Goal: Task Accomplishment & Management: Use online tool/utility

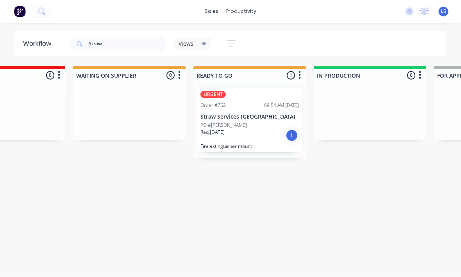
click at [255, 129] on div "Req. [DATE] I" at bounding box center [250, 135] width 98 height 13
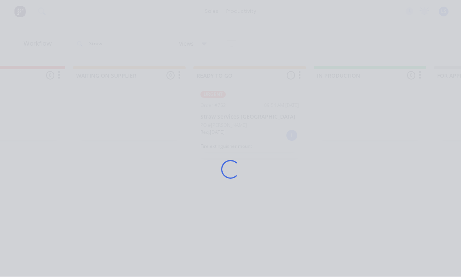
scroll to position [11, 0]
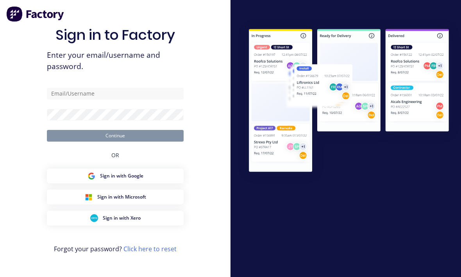
click at [119, 77] on div "Sign in to Factory Enter your email/username and password. Continue OR Sign in …" at bounding box center [115, 146] width 137 height 249
click at [131, 91] on input "text" at bounding box center [115, 94] width 137 height 12
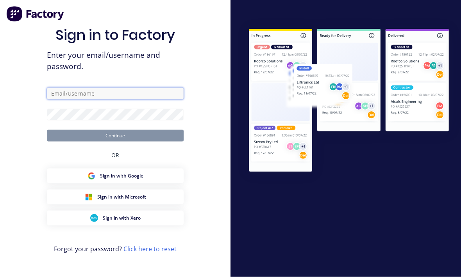
type input "[EMAIL_ADDRESS][DOMAIN_NAME]"
click at [115, 137] on button "Continue" at bounding box center [115, 136] width 137 height 12
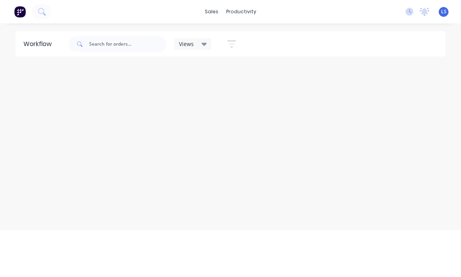
scroll to position [10, 0]
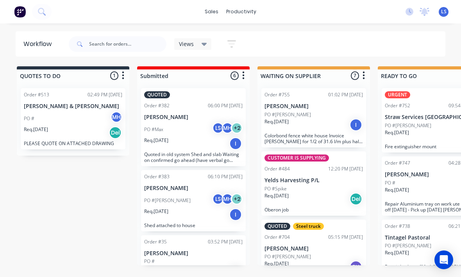
click at [422, 129] on div "Req. [DATE] I" at bounding box center [434, 135] width 98 height 13
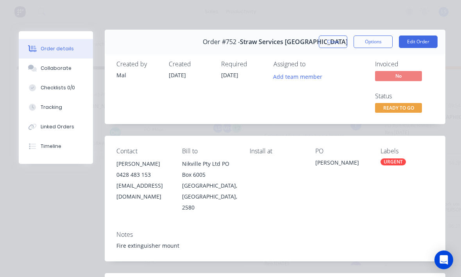
scroll to position [2, 0]
click at [422, 41] on button "Edit Order" at bounding box center [418, 42] width 39 height 12
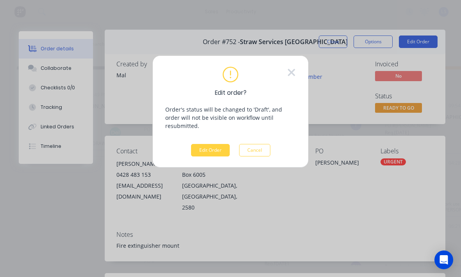
click at [208, 144] on button "Edit Order" at bounding box center [210, 150] width 39 height 12
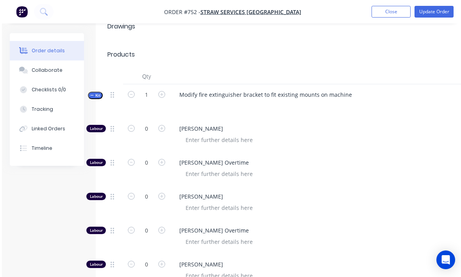
scroll to position [286, 0]
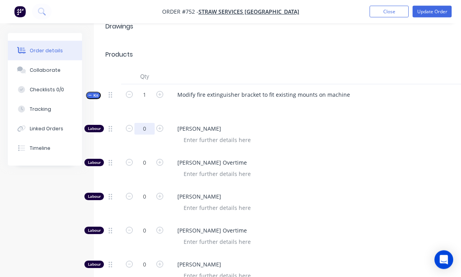
click at [148, 123] on input "0" at bounding box center [144, 129] width 20 height 12
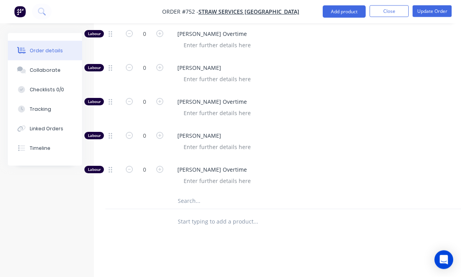
scroll to position [483, 0]
type input "1.25"
click at [219, 193] on input "text" at bounding box center [255, 201] width 156 height 16
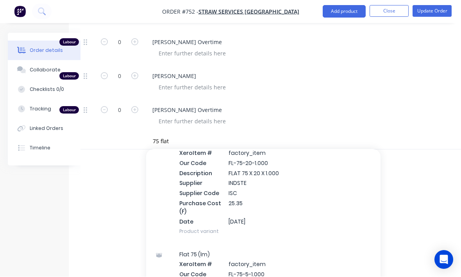
scroll to position [837, 0]
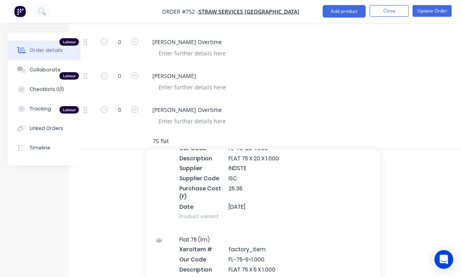
type input "75 flat"
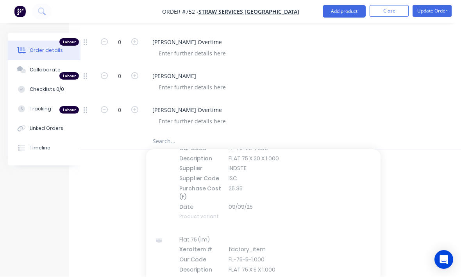
scroll to position [543, 25]
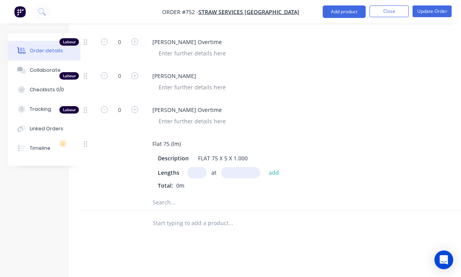
click at [195, 154] on div "Description FLAT 75 X 5 X 1.000 Lengths at add Total: 0m" at bounding box center [299, 170] width 306 height 39
click at [193, 167] on input "text" at bounding box center [197, 172] width 20 height 11
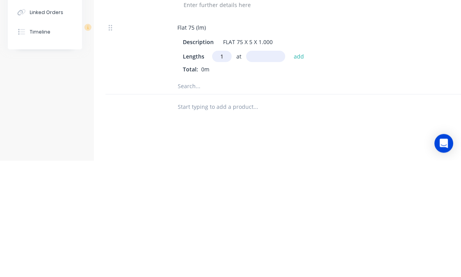
scroll to position [543, 2]
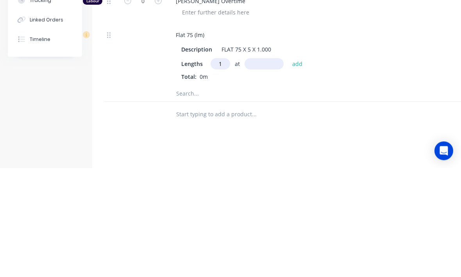
type input "1"
click at [260, 167] on input "text" at bounding box center [263, 172] width 39 height 11
type input "150"
click at [296, 167] on button "add" at bounding box center [299, 172] width 18 height 11
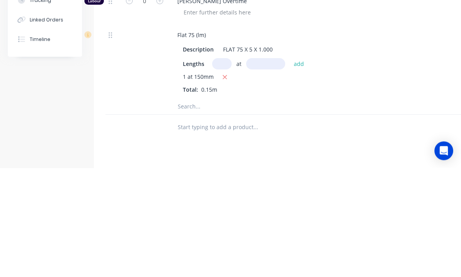
click at [210, 208] on input "text" at bounding box center [255, 216] width 156 height 16
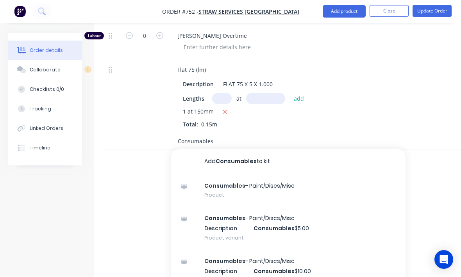
type input "Consumables"
click at [312, 257] on div "Consumables - Paint/Discs/Misc Description Consumables $10.00 Product variant" at bounding box center [288, 271] width 234 height 43
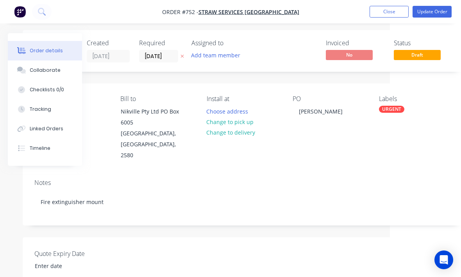
scroll to position [3, 82]
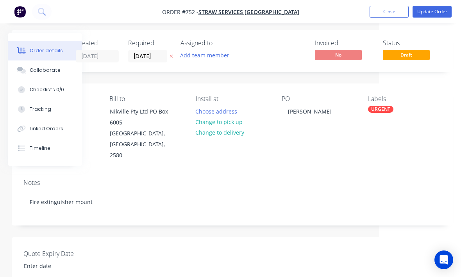
click at [381, 112] on div "URGENT" at bounding box center [380, 109] width 25 height 7
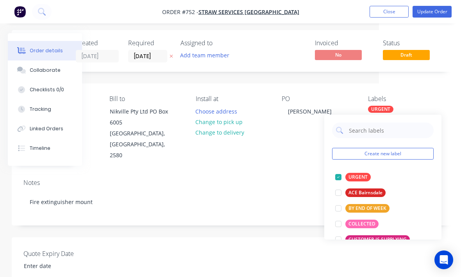
click at [344, 175] on div at bounding box center [338, 177] width 16 height 16
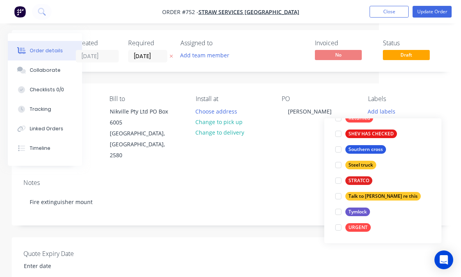
scroll to position [281, 0]
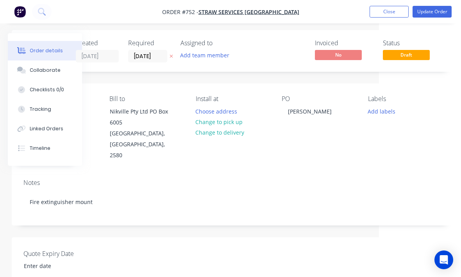
click at [385, 107] on button "Add labels" at bounding box center [381, 111] width 36 height 11
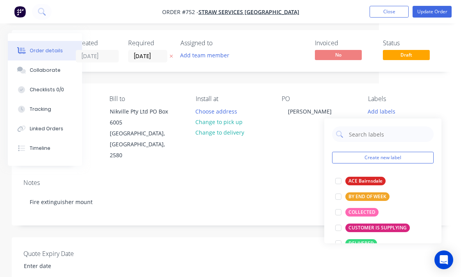
click at [339, 212] on div at bounding box center [338, 213] width 16 height 16
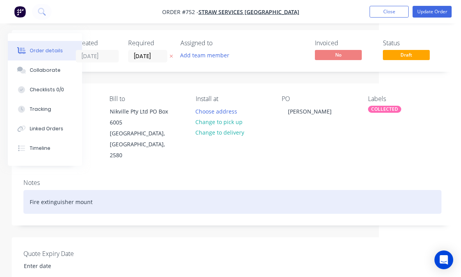
click at [289, 199] on div "Fire extinguisher mount" at bounding box center [232, 202] width 418 height 24
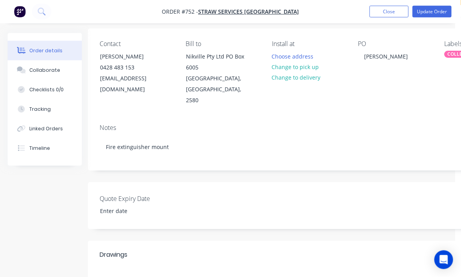
scroll to position [58, 6]
click at [435, 17] on button "Update Order" at bounding box center [431, 12] width 39 height 12
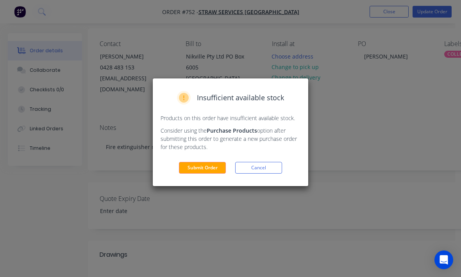
click at [211, 170] on button "Submit Order" at bounding box center [202, 168] width 47 height 12
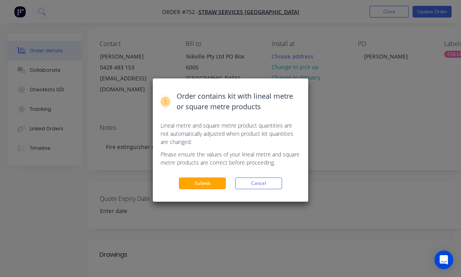
click at [205, 185] on button "Submit" at bounding box center [202, 184] width 47 height 12
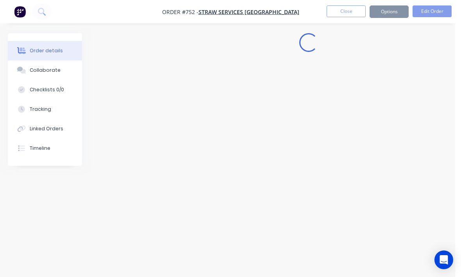
scroll to position [0, 6]
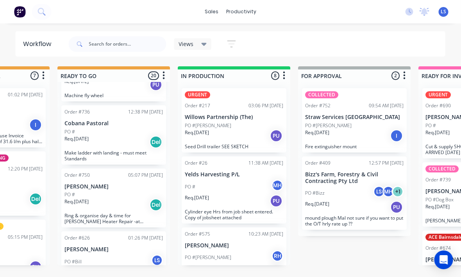
scroll to position [0, 320]
